Goal: Information Seeking & Learning: Understand process/instructions

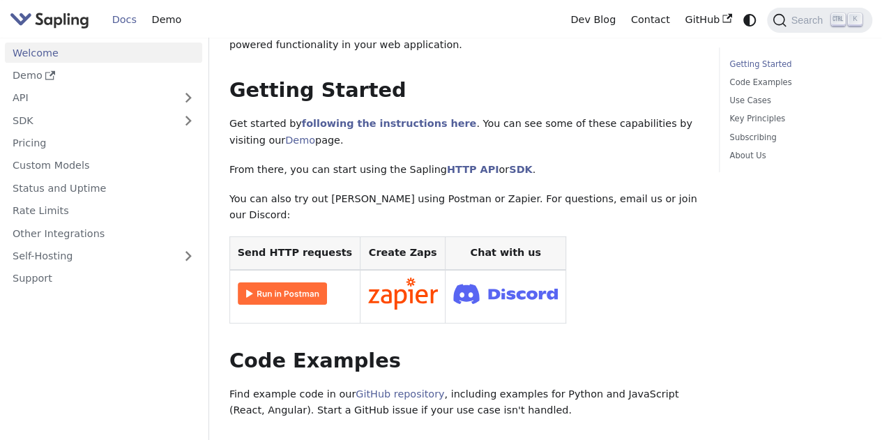
scroll to position [206, 0]
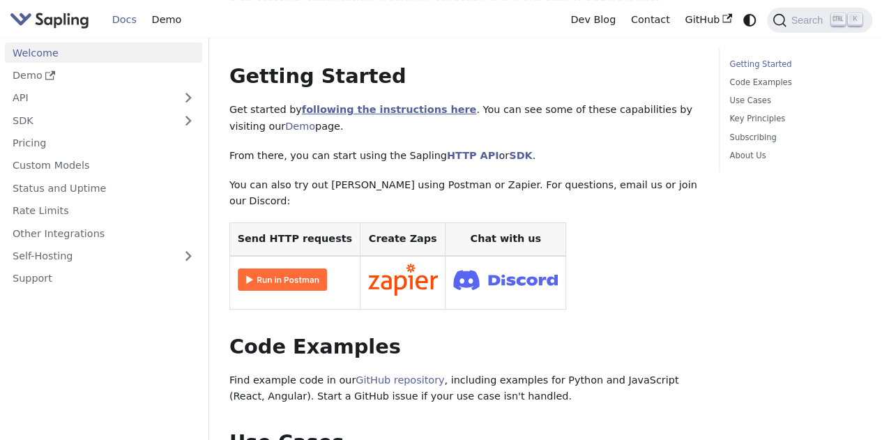
click at [390, 104] on link "following the instructions here" at bounding box center [389, 109] width 174 height 11
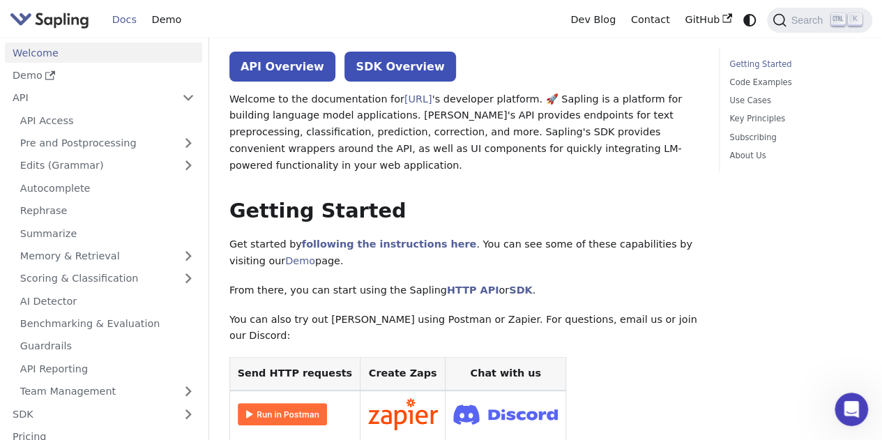
scroll to position [52, 0]
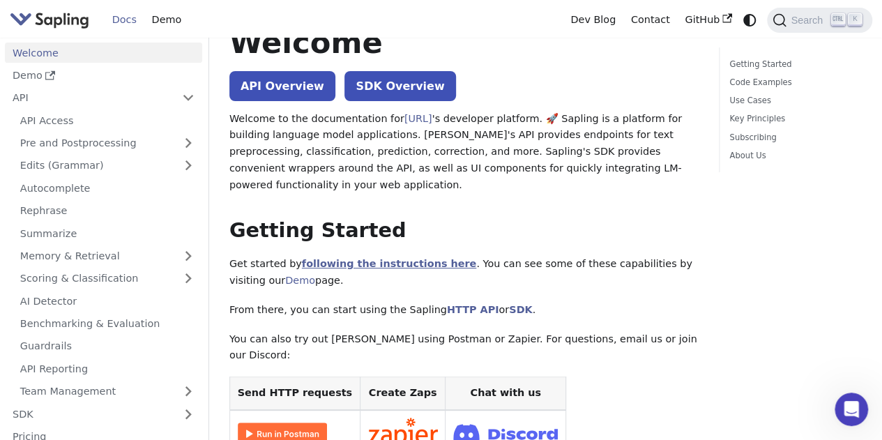
click at [361, 258] on link "following the instructions here" at bounding box center [389, 263] width 174 height 11
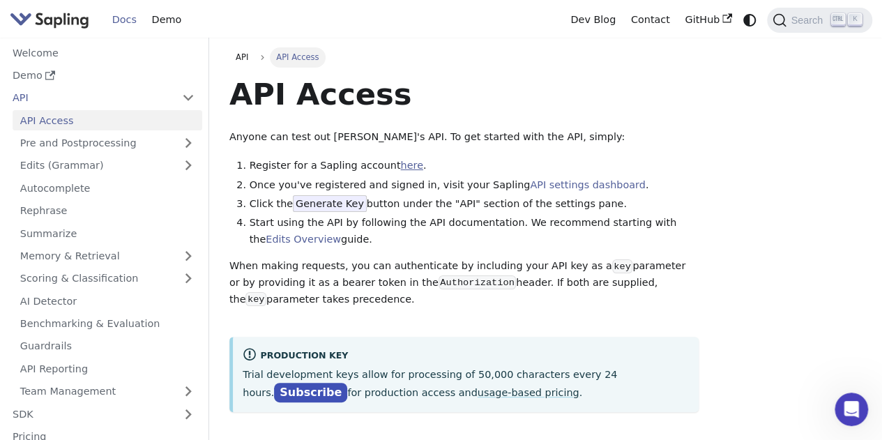
click at [400, 167] on link "here" at bounding box center [411, 165] width 22 height 11
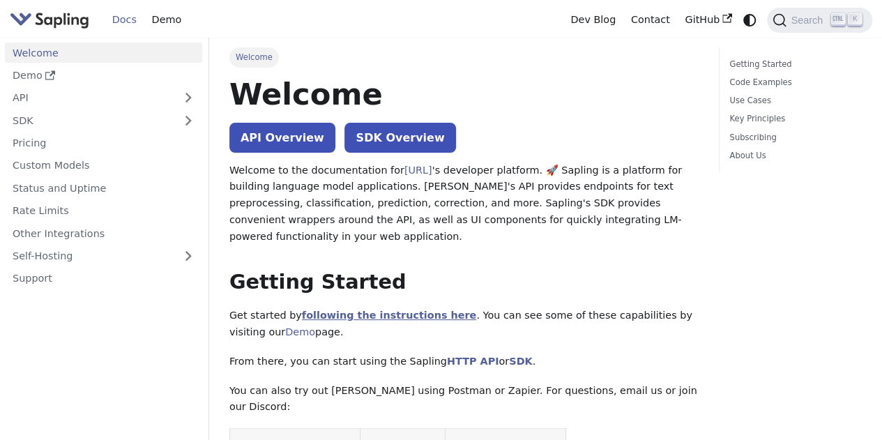
click at [374, 310] on link "following the instructions here" at bounding box center [389, 315] width 174 height 11
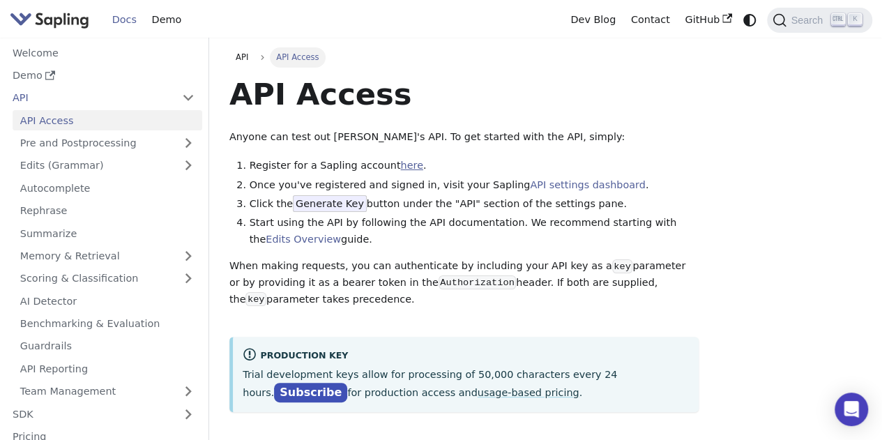
click at [400, 168] on link "here" at bounding box center [411, 165] width 22 height 11
click at [544, 189] on link "API settings dashboard" at bounding box center [587, 184] width 115 height 11
click at [400, 165] on link "here" at bounding box center [411, 165] width 22 height 11
click at [533, 182] on link "API settings dashboard" at bounding box center [587, 184] width 115 height 11
drag, startPoint x: 400, startPoint y: 271, endPoint x: 646, endPoint y: 272, distance: 245.5
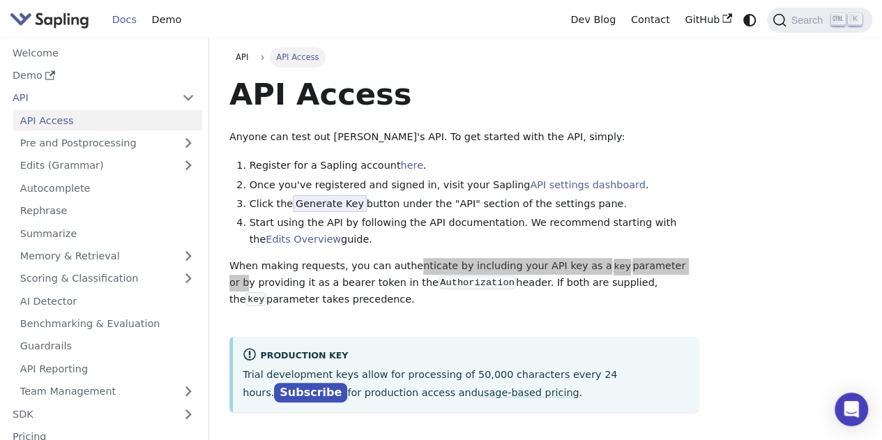
click at [646, 272] on p "When making requests, you can authenticate by including your API key as a key p…" at bounding box center [463, 283] width 469 height 50
